Goal: Task Accomplishment & Management: Use online tool/utility

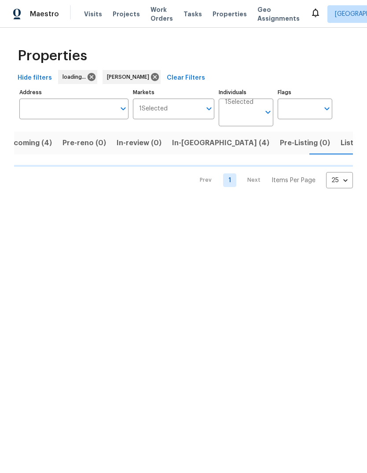
scroll to position [0, 16]
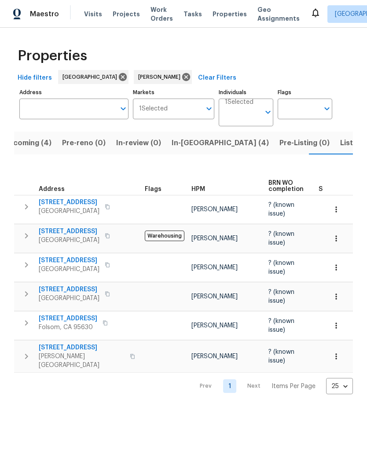
click at [23, 240] on icon "button" at bounding box center [26, 236] width 11 height 11
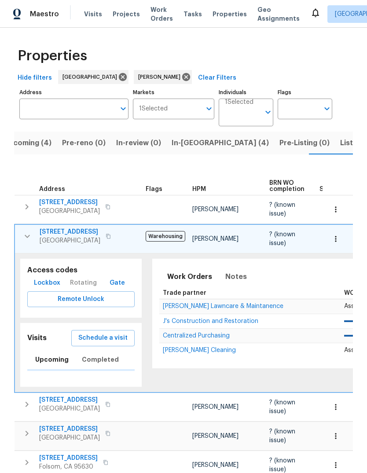
click at [111, 339] on span "Schedule a visit" at bounding box center [102, 338] width 49 height 11
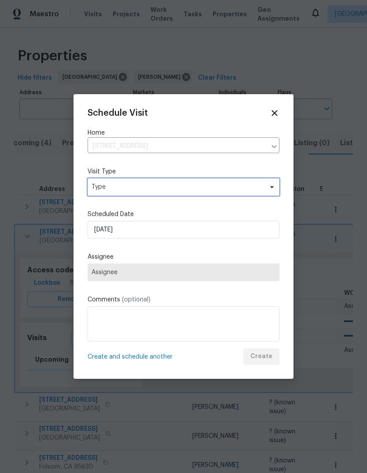
click at [182, 186] on span "Type" at bounding box center [177, 187] width 171 height 9
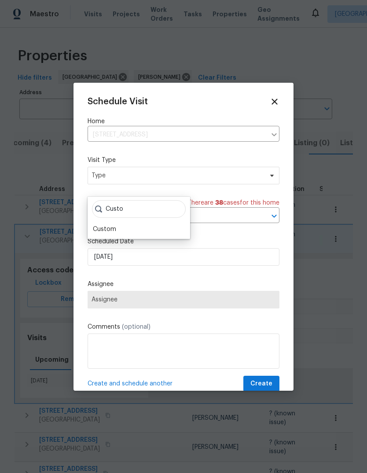
type input "Custo"
click at [107, 232] on div "Custom" at bounding box center [104, 229] width 23 height 9
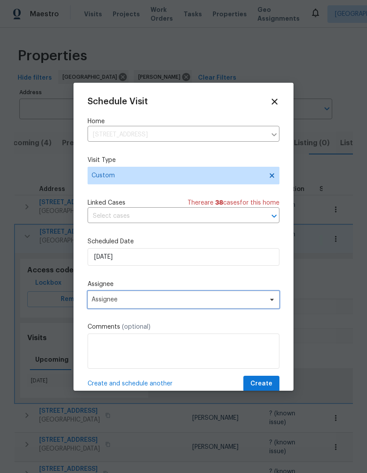
click at [243, 303] on span "Assignee" at bounding box center [178, 299] width 173 height 7
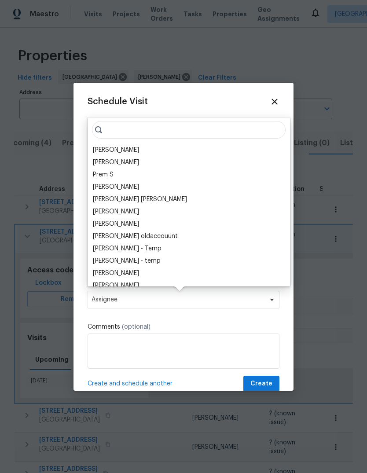
click at [139, 146] on div "[PERSON_NAME]" at bounding box center [116, 150] width 46 height 9
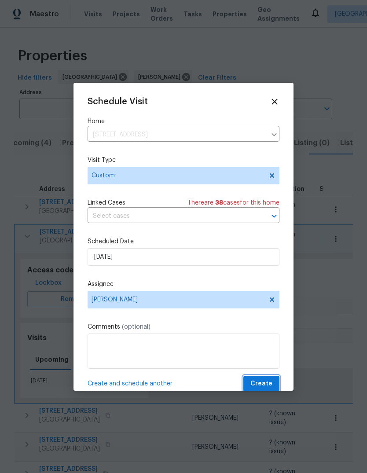
click at [269, 383] on span "Create" at bounding box center [262, 384] width 22 height 11
